Goal: Find contact information: Find contact information

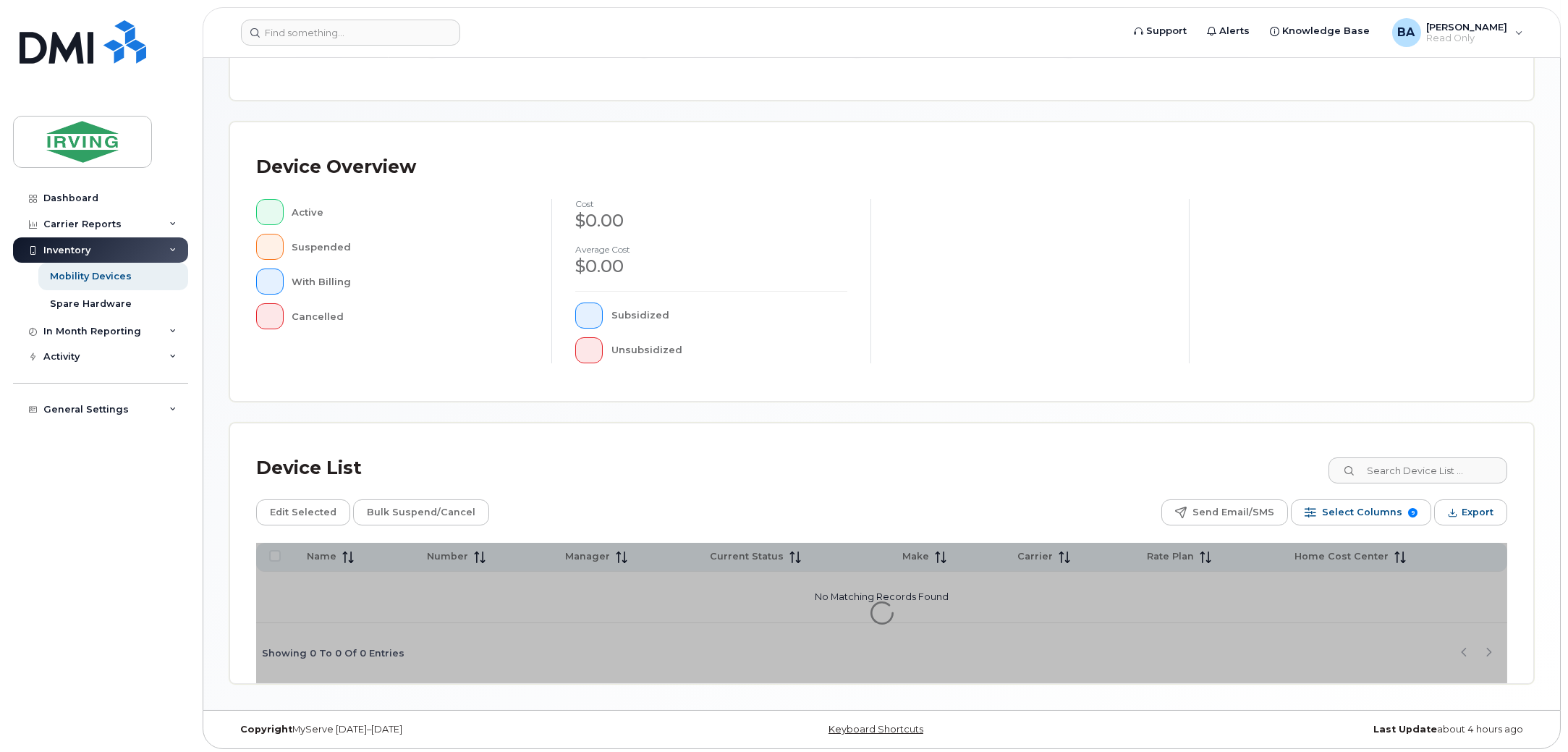
scroll to position [243, 0]
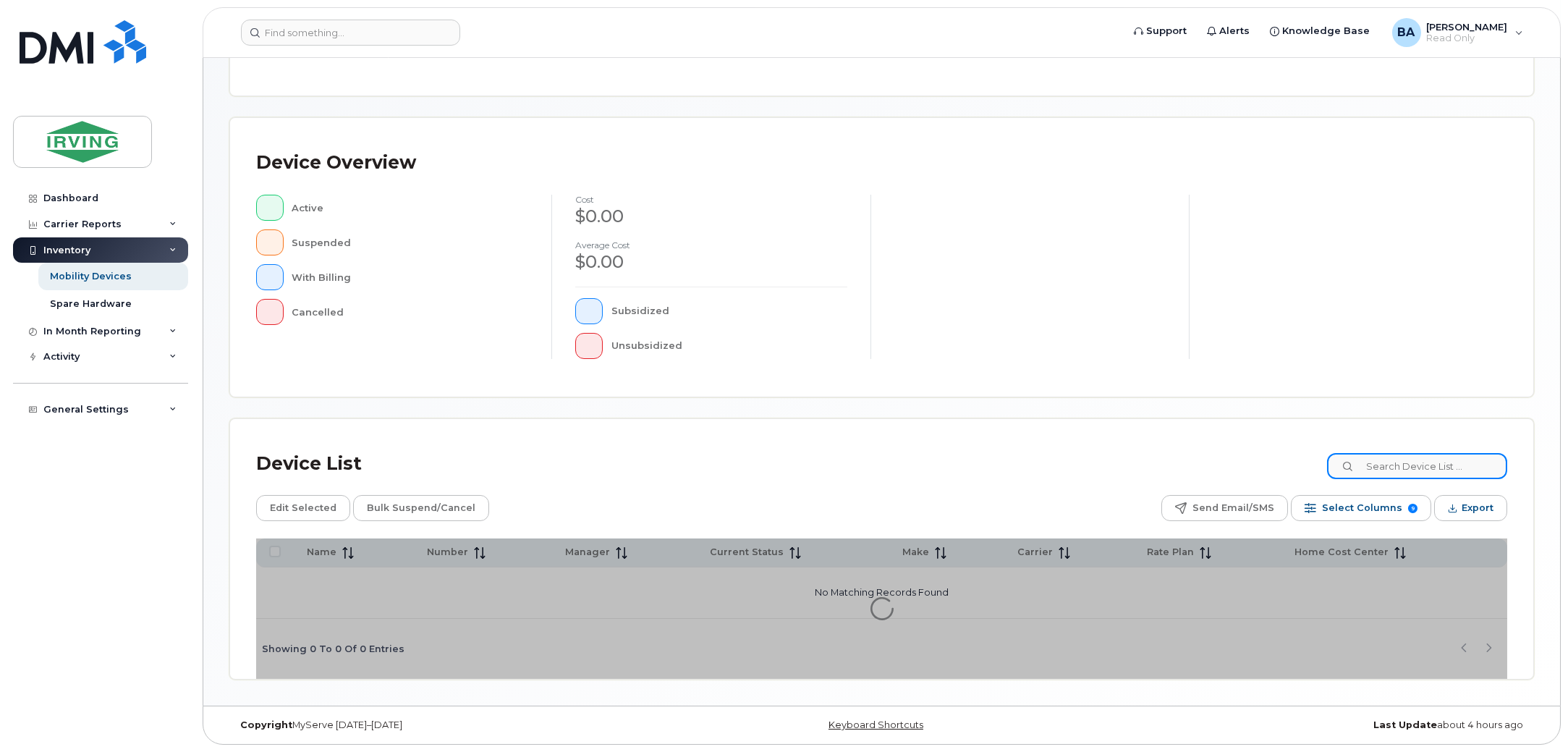
click at [1413, 459] on input at bounding box center [1417, 467] width 180 height 26
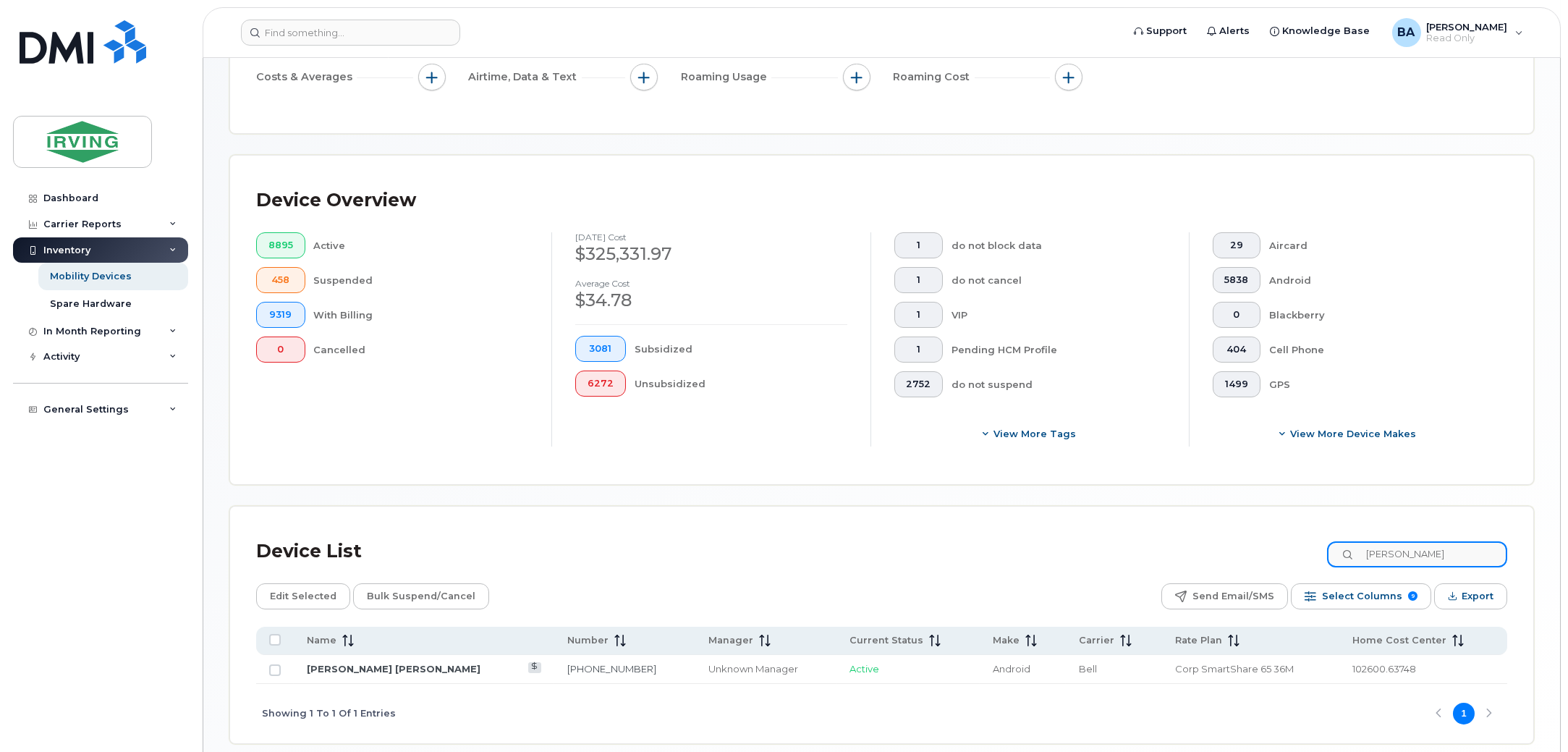
type input "[PERSON_NAME]"
click at [349, 673] on link "[PERSON_NAME] [PERSON_NAME]" at bounding box center [393, 668] width 173 height 12
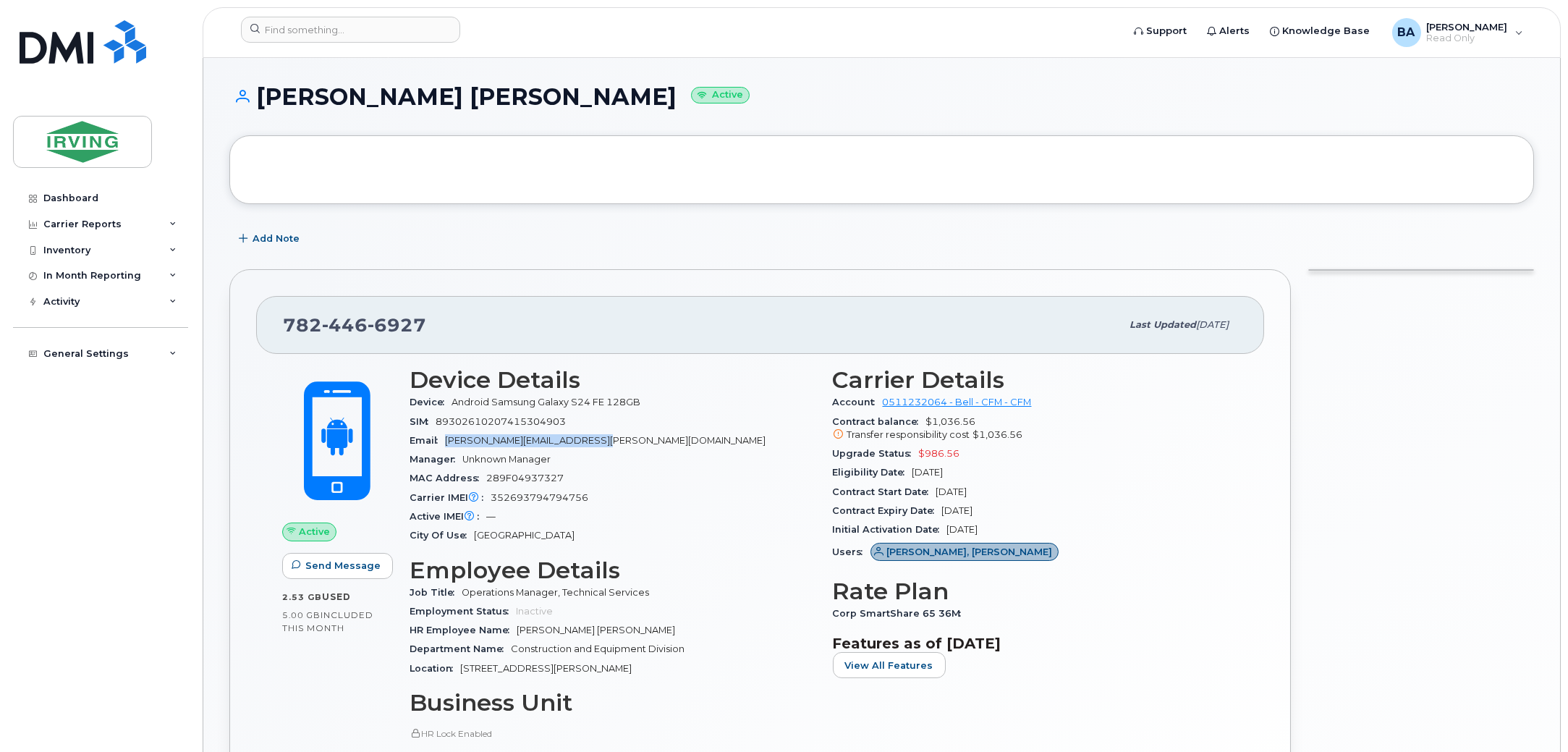
drag, startPoint x: 448, startPoint y: 443, endPoint x: 602, endPoint y: 443, distance: 154.0
click at [602, 443] on div "Email margeson.connor@cfmservice.ca" at bounding box center [613, 441] width 406 height 19
copy span "margeson.connor@cfmservice.ca"
click at [651, 518] on div "Active IMEI Active IMEI is refreshed daily with a delay of up to 48 hours follo…" at bounding box center [613, 516] width 406 height 19
